Goal: Find specific page/section

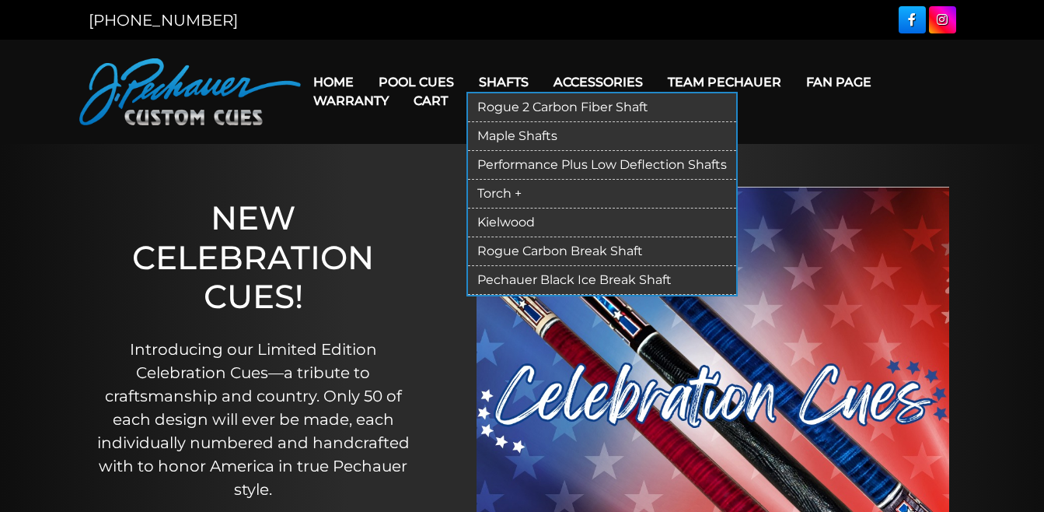
click at [511, 224] on link "Kielwood" at bounding box center [602, 222] width 268 height 29
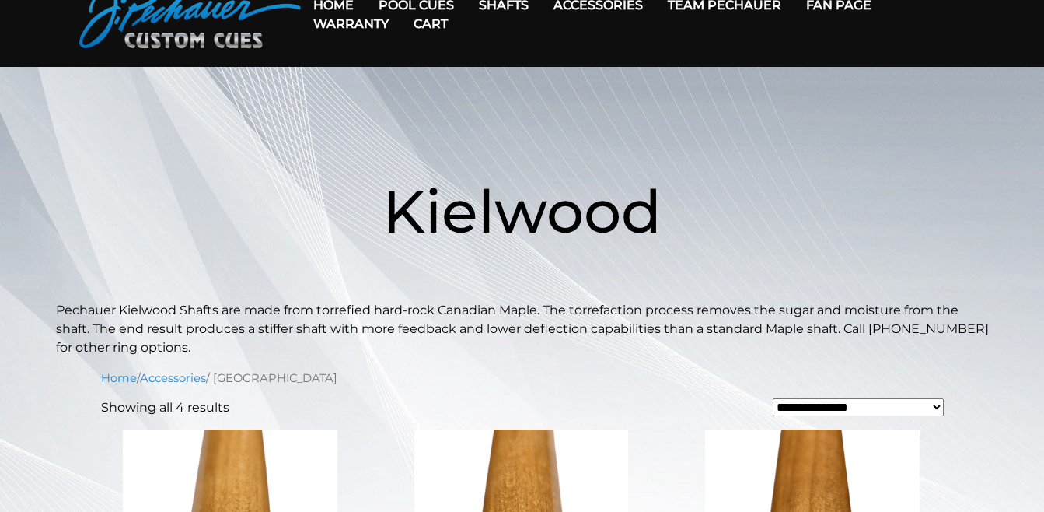
scroll to position [78, 0]
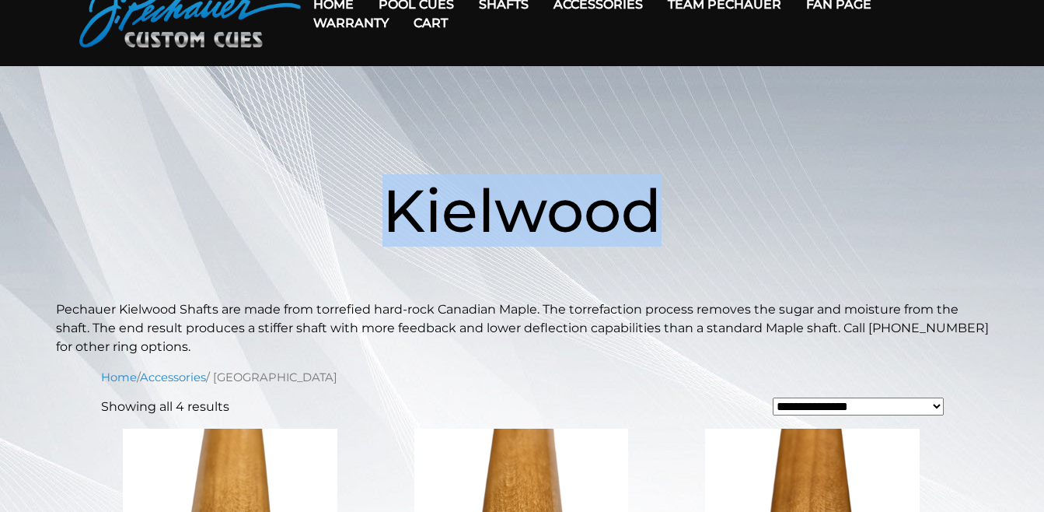
drag, startPoint x: 372, startPoint y: 214, endPoint x: 663, endPoint y: 204, distance: 291.0
click at [663, 204] on h1 "Kielwood" at bounding box center [522, 211] width 933 height 180
drag, startPoint x: 663, startPoint y: 204, endPoint x: 621, endPoint y: 219, distance: 44.0
copy span "Kielwood"
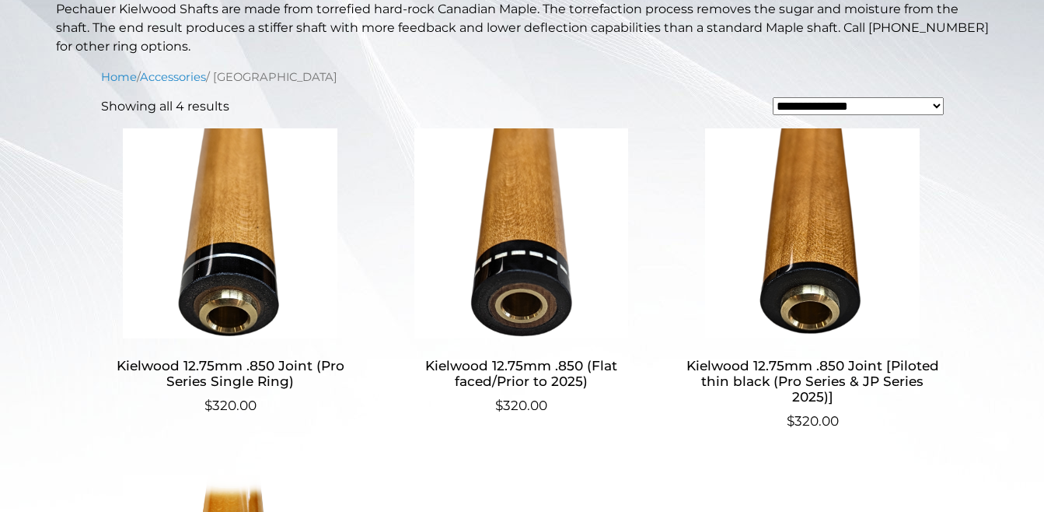
scroll to position [387, 0]
